Goal: Transaction & Acquisition: Purchase product/service

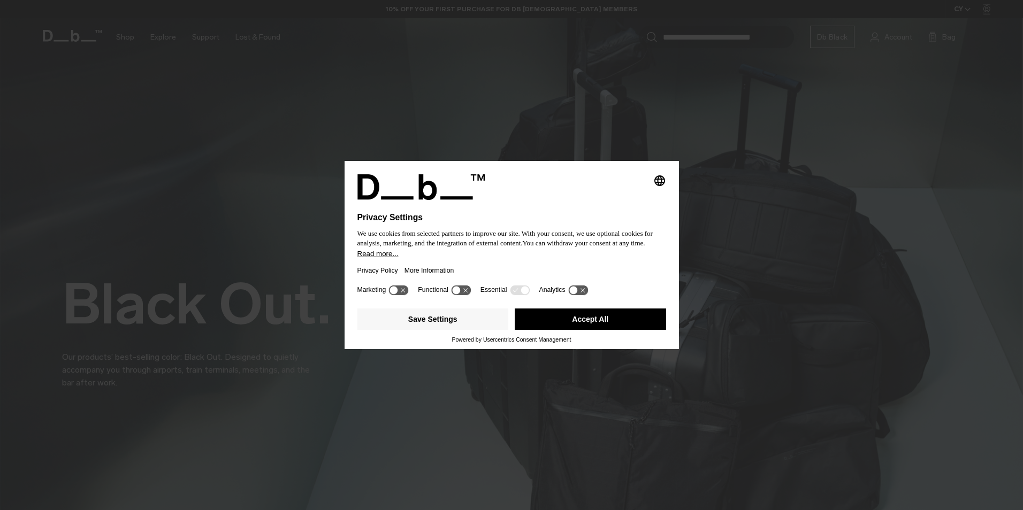
click at [470, 260] on div "Privacy Policy More Information" at bounding box center [511, 270] width 309 height 25
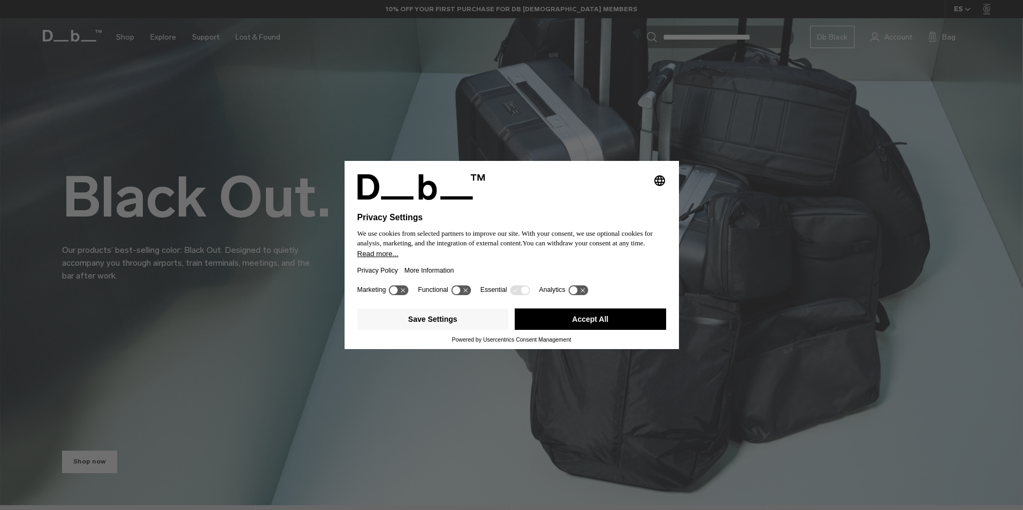
click at [596, 316] on button "Accept All" at bounding box center [590, 319] width 151 height 21
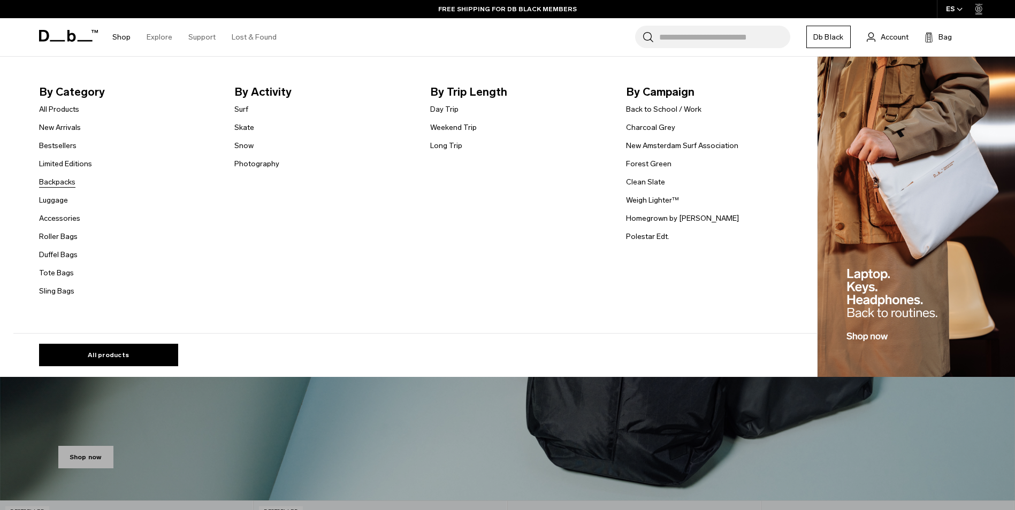
click at [66, 183] on link "Backpacks" at bounding box center [57, 181] width 36 height 11
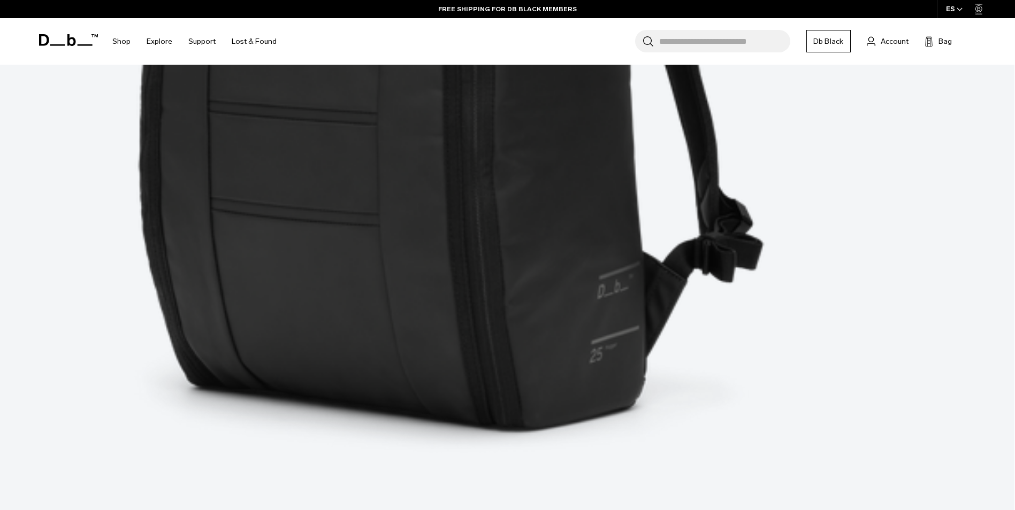
scroll to position [909, 0]
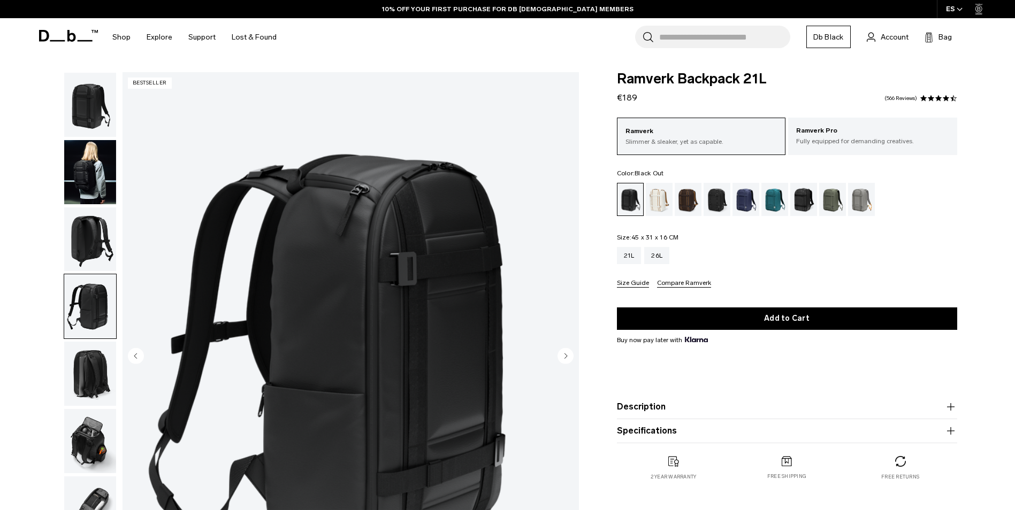
click at [89, 192] on img "button" at bounding box center [90, 172] width 52 height 64
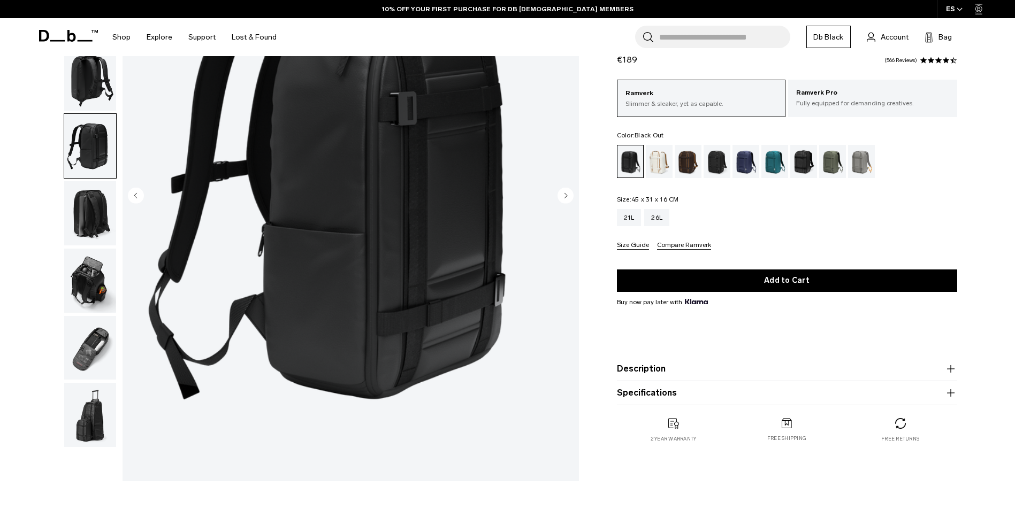
click at [93, 337] on img "button" at bounding box center [90, 348] width 52 height 64
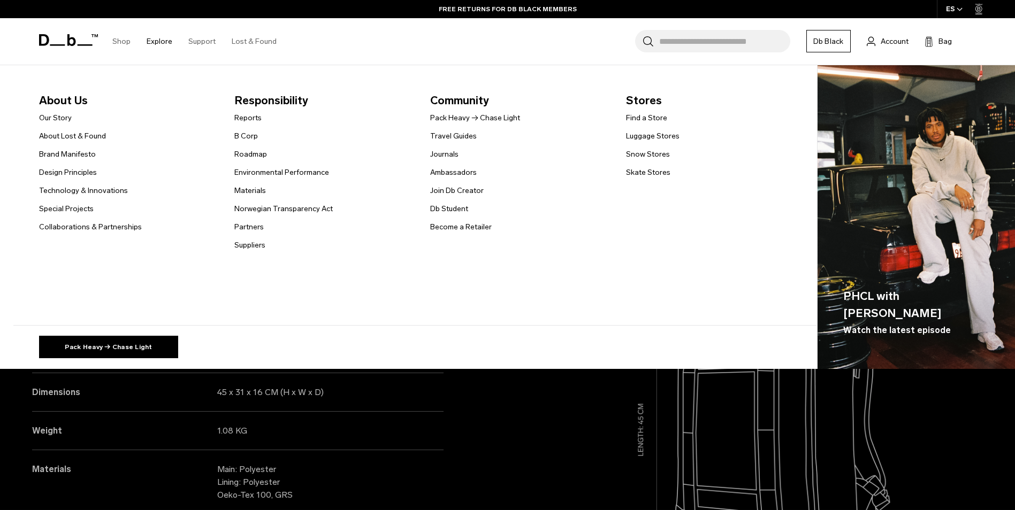
scroll to position [802, 0]
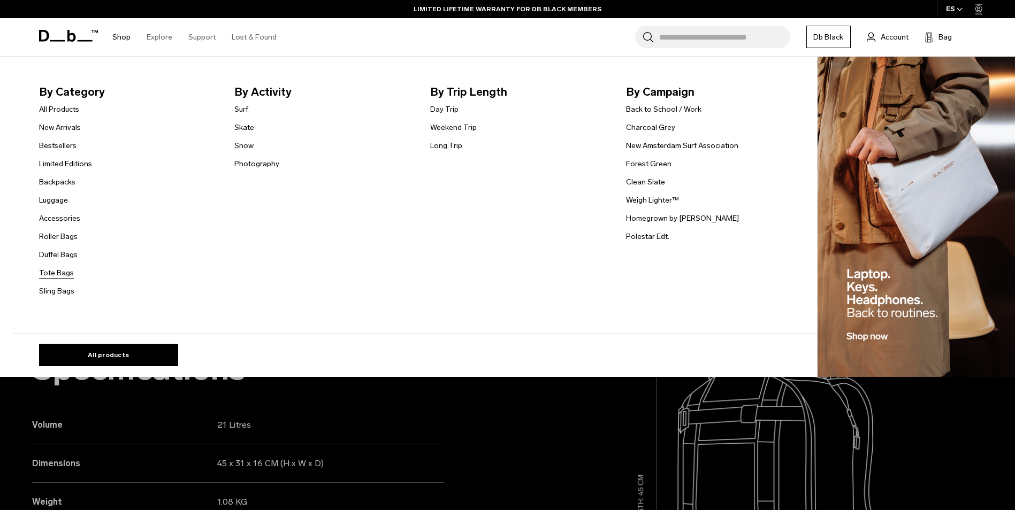
click at [68, 274] on link "Tote Bags" at bounding box center [56, 272] width 35 height 11
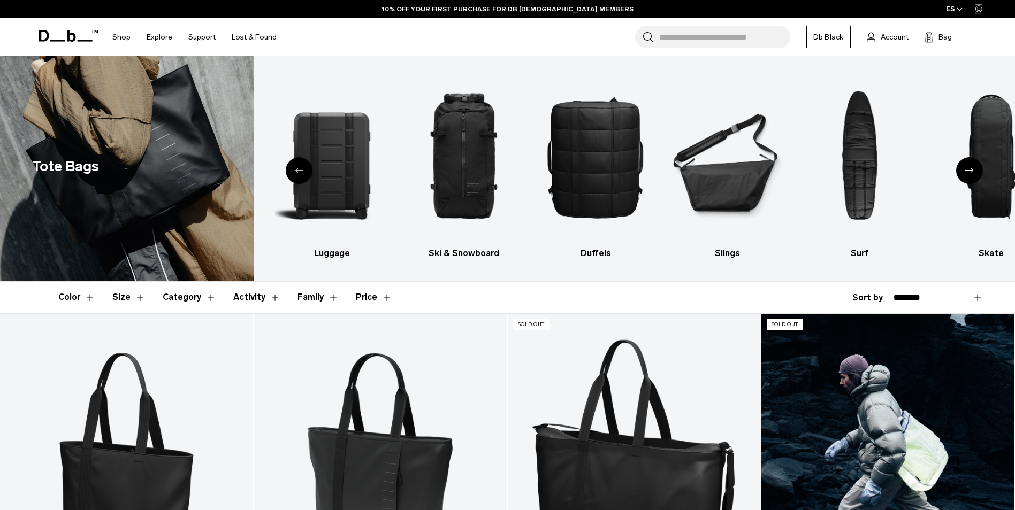
scroll to position [267, 0]
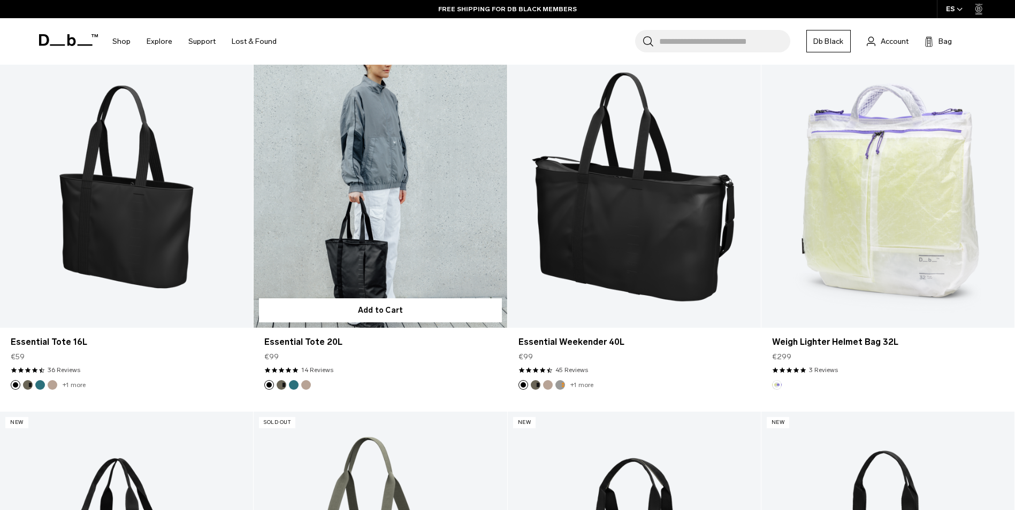
drag, startPoint x: 287, startPoint y: 357, endPoint x: 266, endPoint y: 357, distance: 20.9
click at [266, 357] on div "€99" at bounding box center [380, 356] width 232 height 11
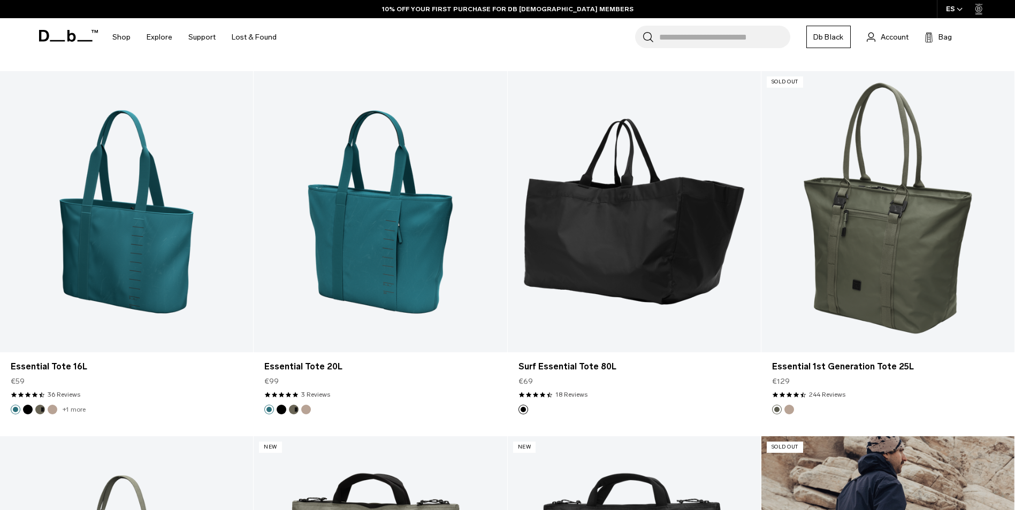
scroll to position [1177, 0]
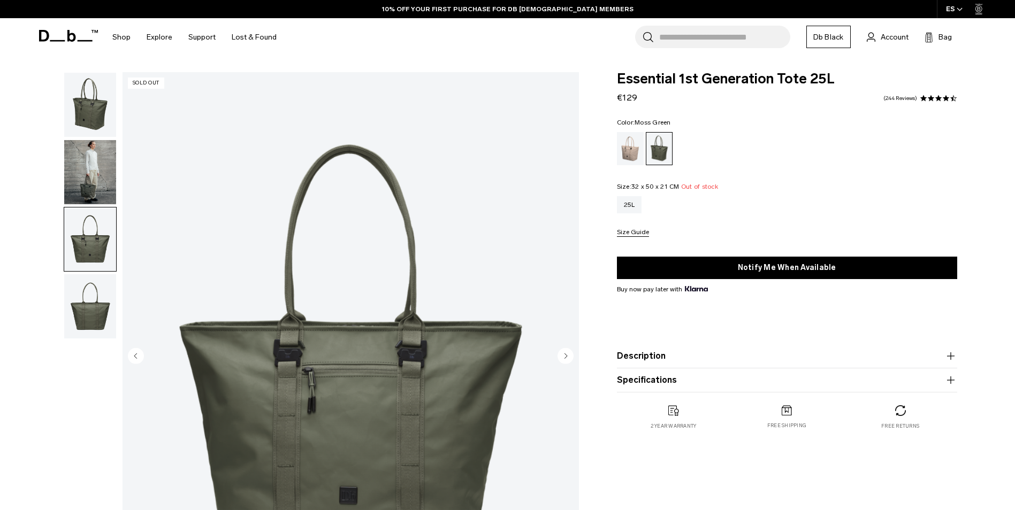
click at [80, 285] on img "button" at bounding box center [90, 306] width 52 height 64
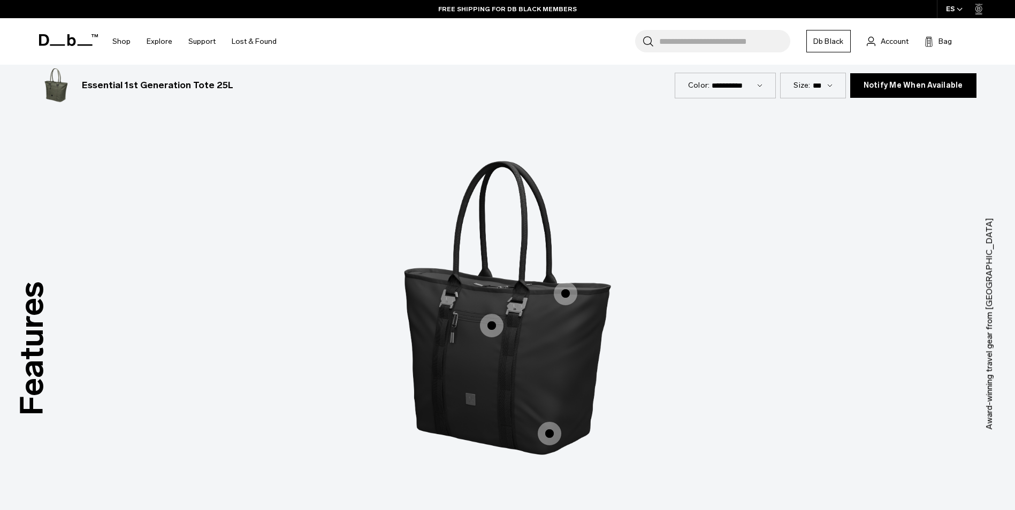
scroll to position [1605, 0]
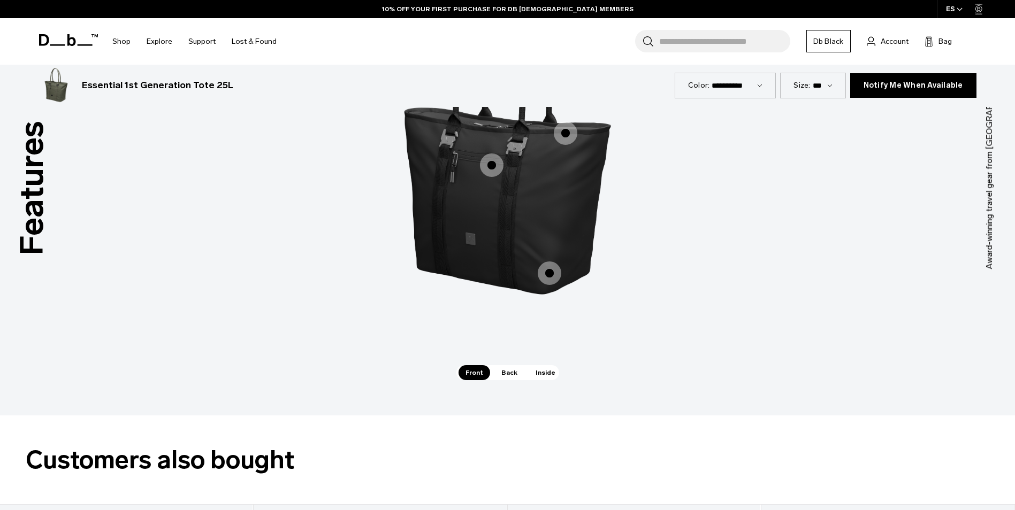
click at [540, 365] on span "Inside" at bounding box center [545, 372] width 34 height 15
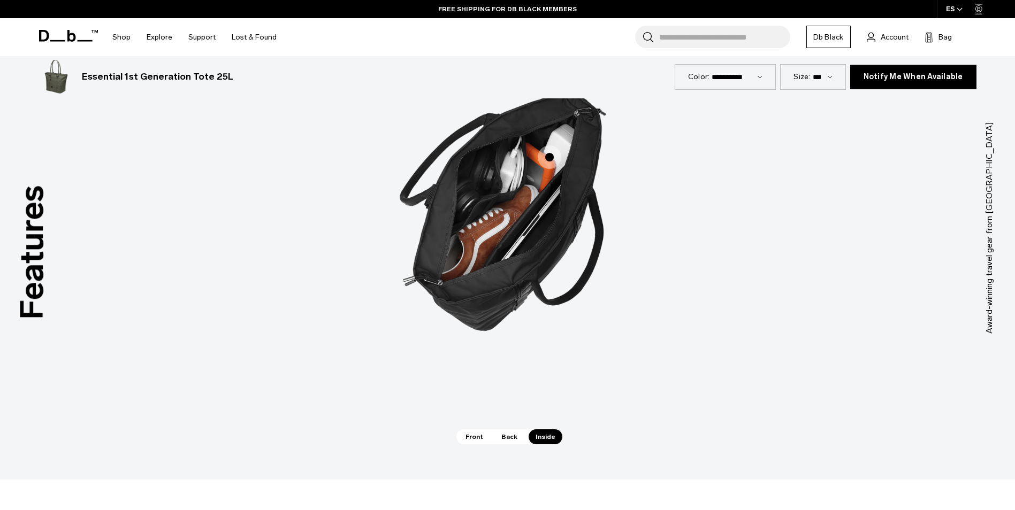
scroll to position [1551, 0]
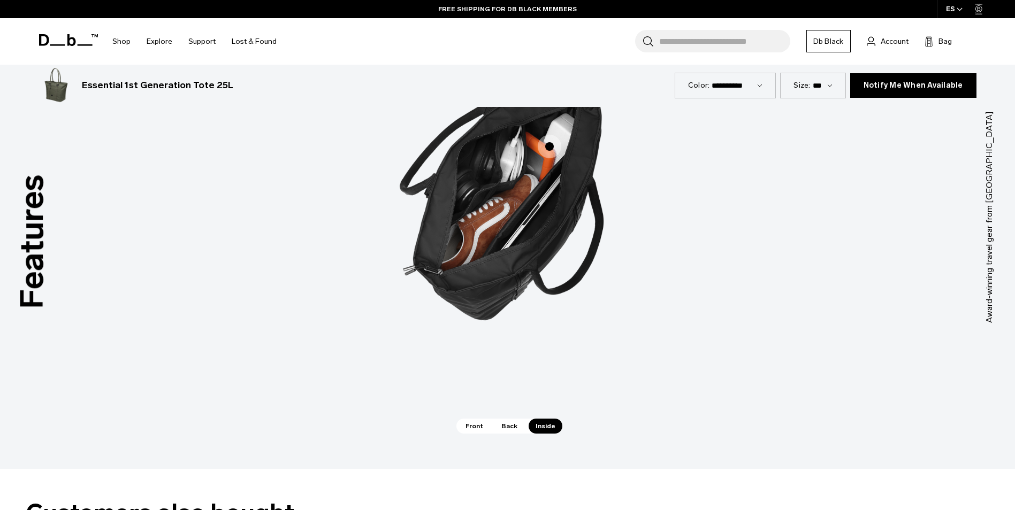
click at [508, 419] on span "Back" at bounding box center [509, 426] width 30 height 15
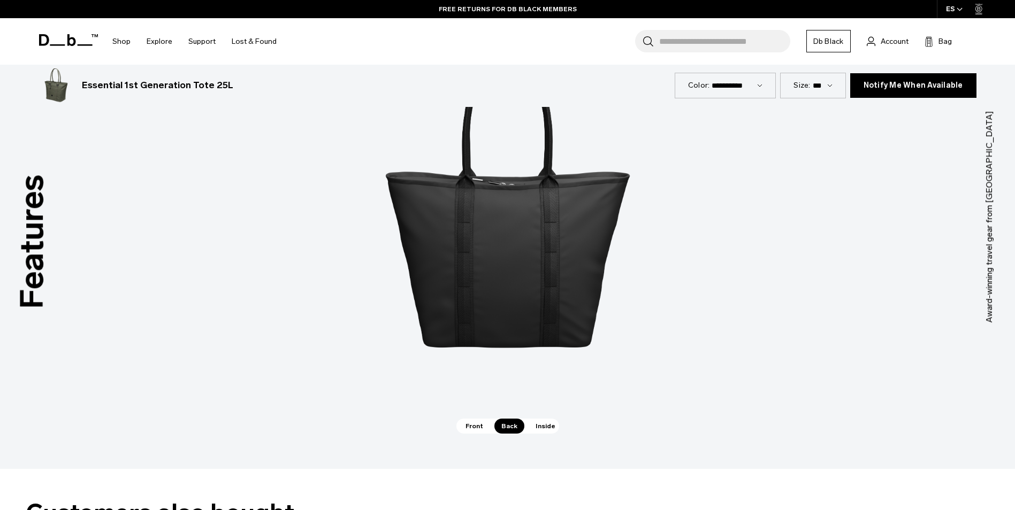
click at [480, 419] on span "Front" at bounding box center [474, 426] width 32 height 15
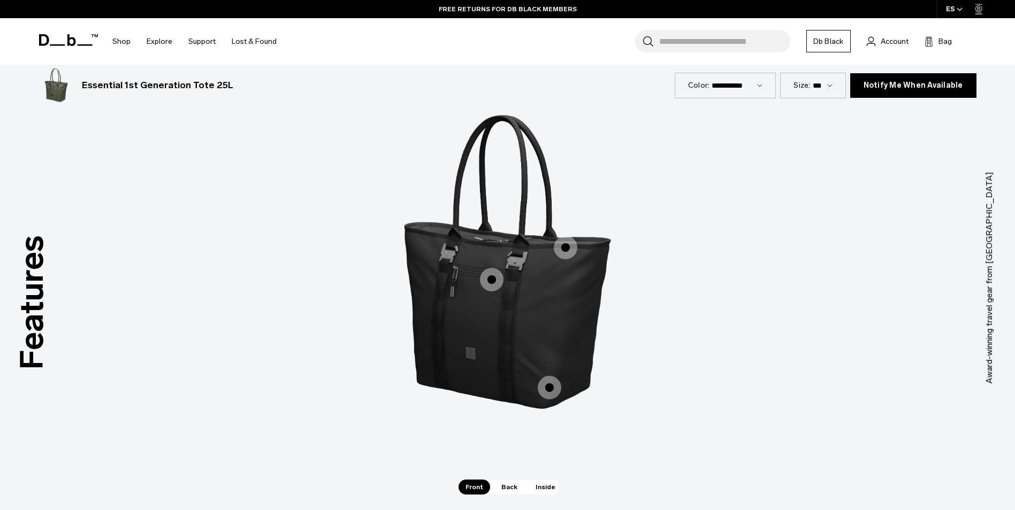
scroll to position [1444, 0]
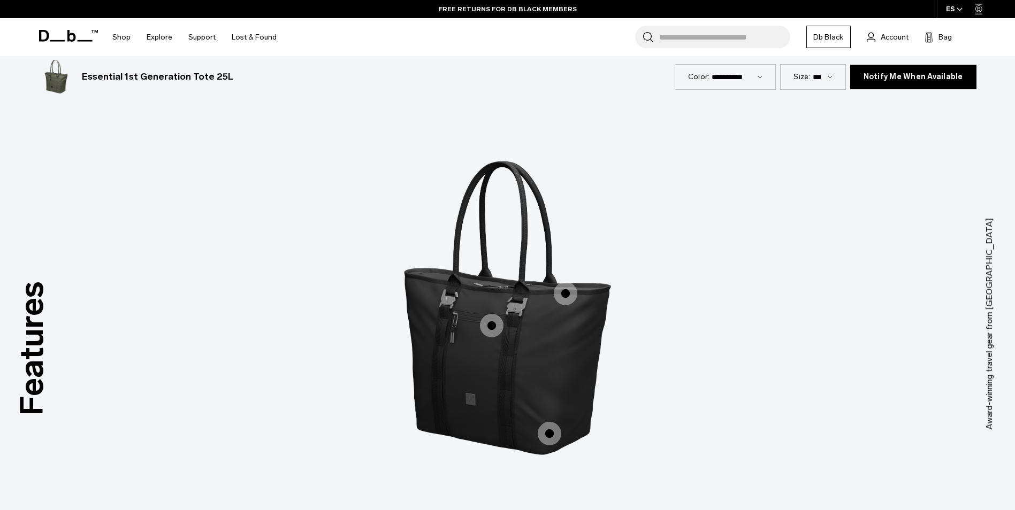
click at [490, 314] on span "1 / 3" at bounding box center [492, 326] width 24 height 24
click at [569, 282] on span "1 / 3" at bounding box center [566, 294] width 24 height 24
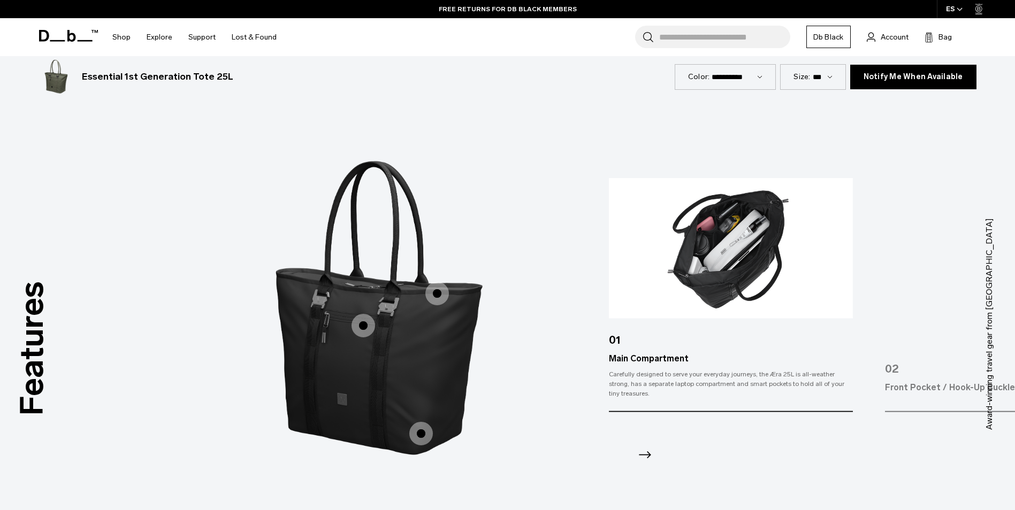
click at [717, 227] on img "1 / 3" at bounding box center [731, 248] width 244 height 141
click at [641, 452] on icon "Next slide" at bounding box center [645, 455] width 12 height 7
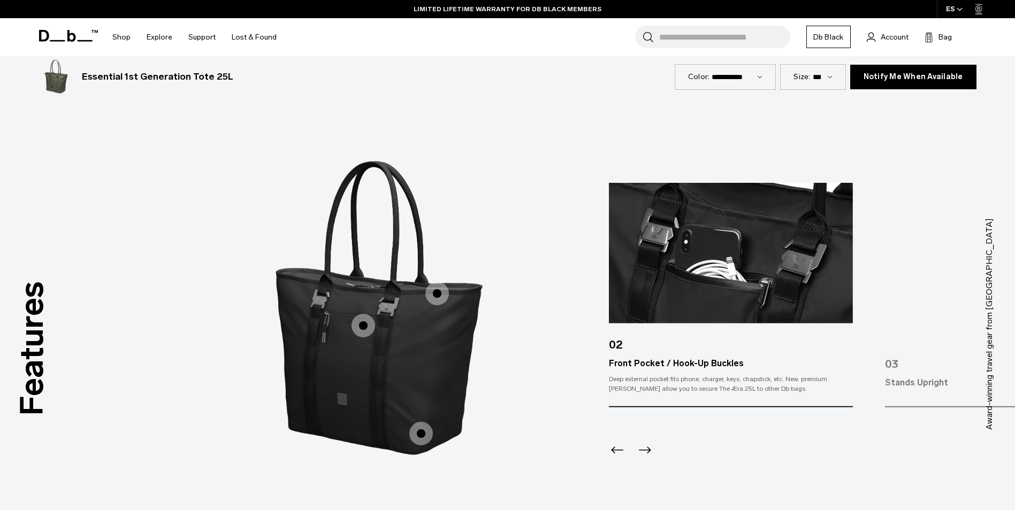
click at [641, 442] on icon "Next slide" at bounding box center [644, 450] width 17 height 17
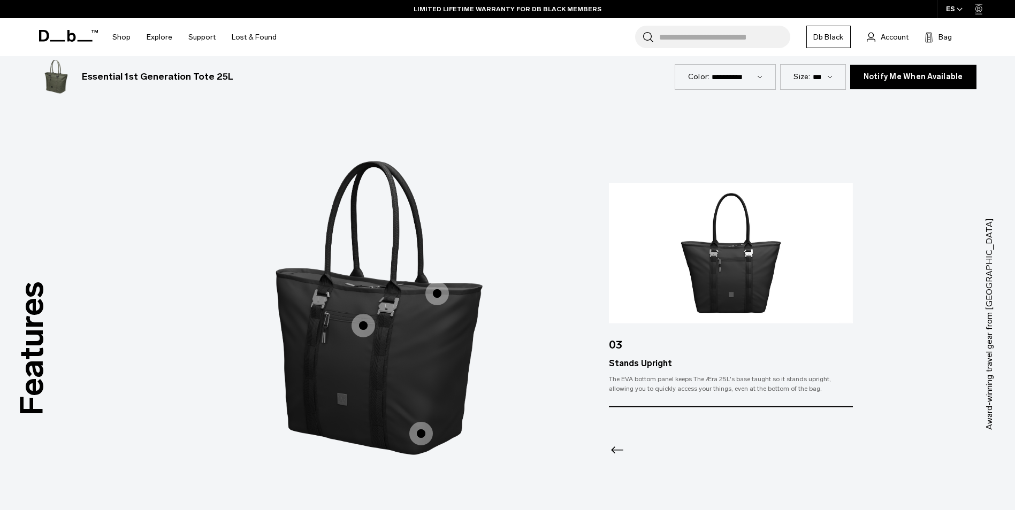
click at [641, 434] on div at bounding box center [730, 437] width 243 height 58
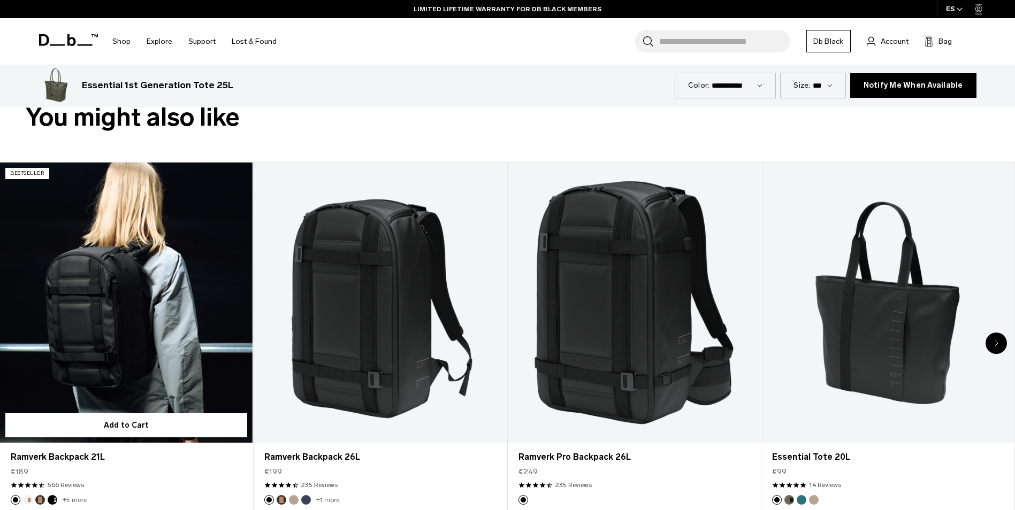
scroll to position [642, 0]
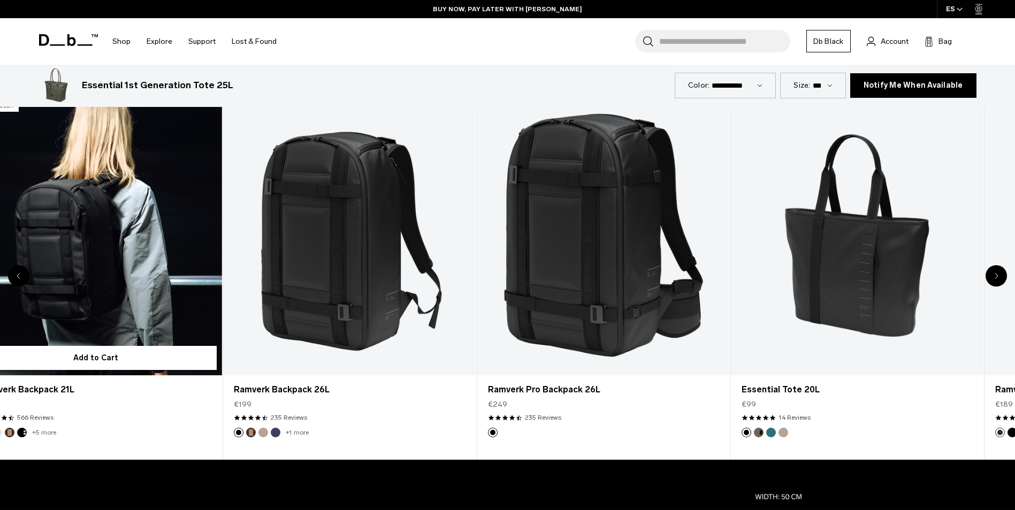
click at [3, 402] on div "€189" at bounding box center [95, 404] width 231 height 11
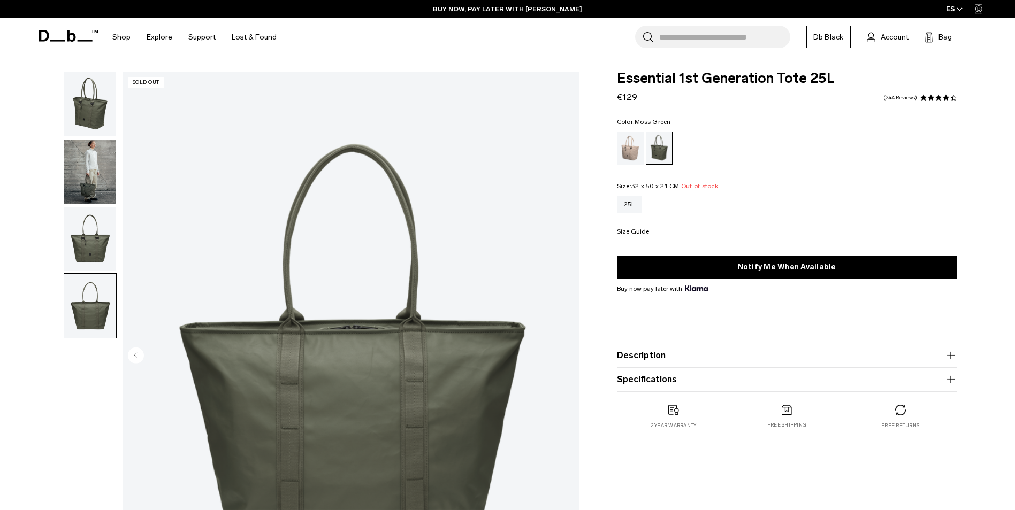
scroll to position [0, 0]
